Goal: Feedback & Contribution: Leave review/rating

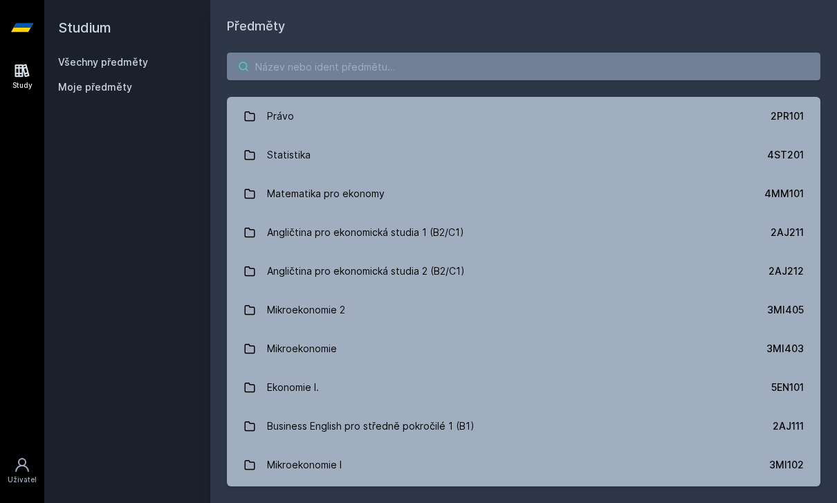
click at [511, 73] on input "search" at bounding box center [524, 67] width 594 height 28
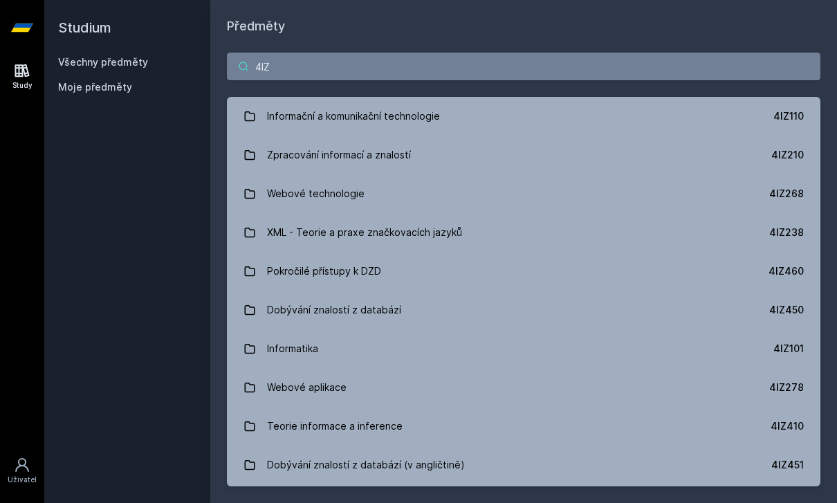
type input "4IZ"
click at [711, 137] on link "Zpracování informací a znalostí 4IZ210" at bounding box center [524, 155] width 594 height 39
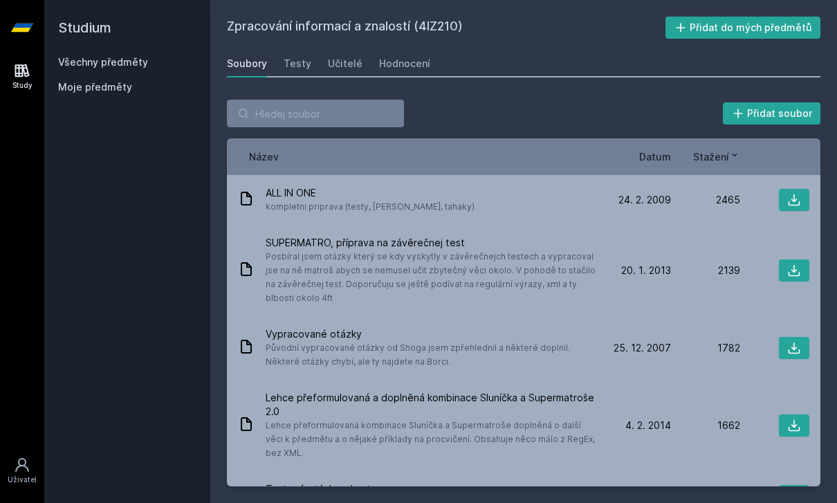
click at [328, 62] on div "Učitelé" at bounding box center [345, 64] width 35 height 14
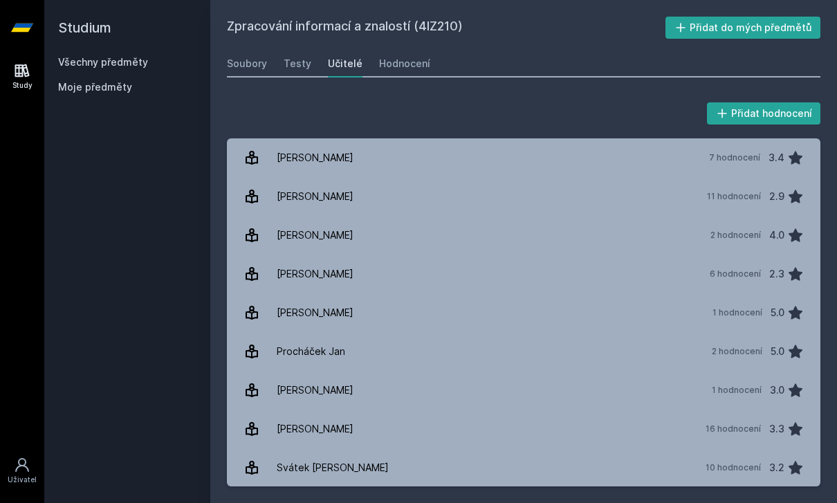
scroll to position [44, 0]
click at [661, 216] on link "Kováč Michal 2 hodnocení 4.0" at bounding box center [524, 235] width 594 height 39
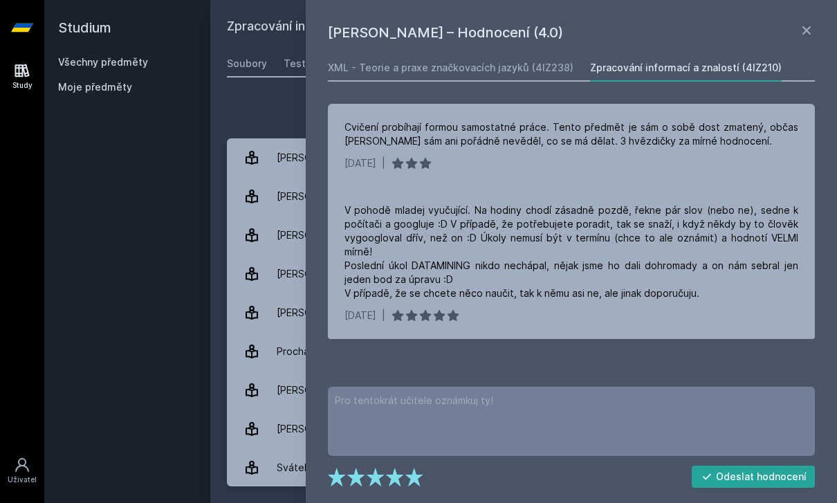
click at [288, 100] on div "Přidat hodnocení" at bounding box center [524, 114] width 594 height 28
click at [801, 42] on link at bounding box center [807, 32] width 17 height 21
